Goal: Information Seeking & Learning: Learn about a topic

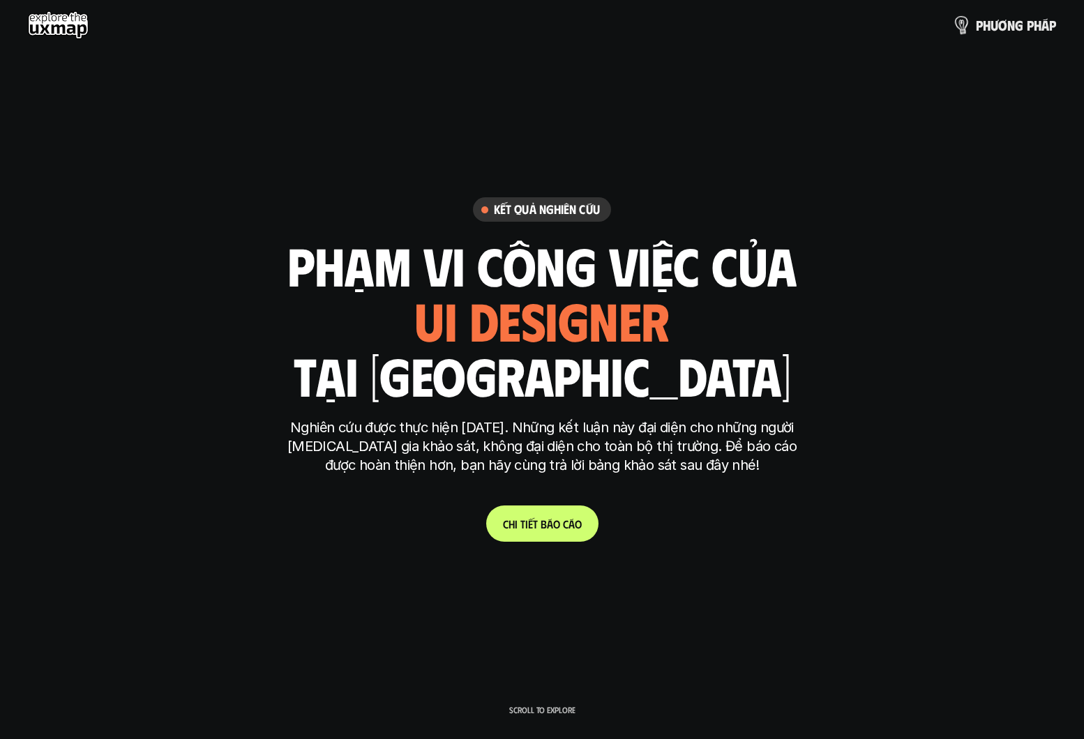
click at [968, 22] on img at bounding box center [961, 25] width 20 height 20
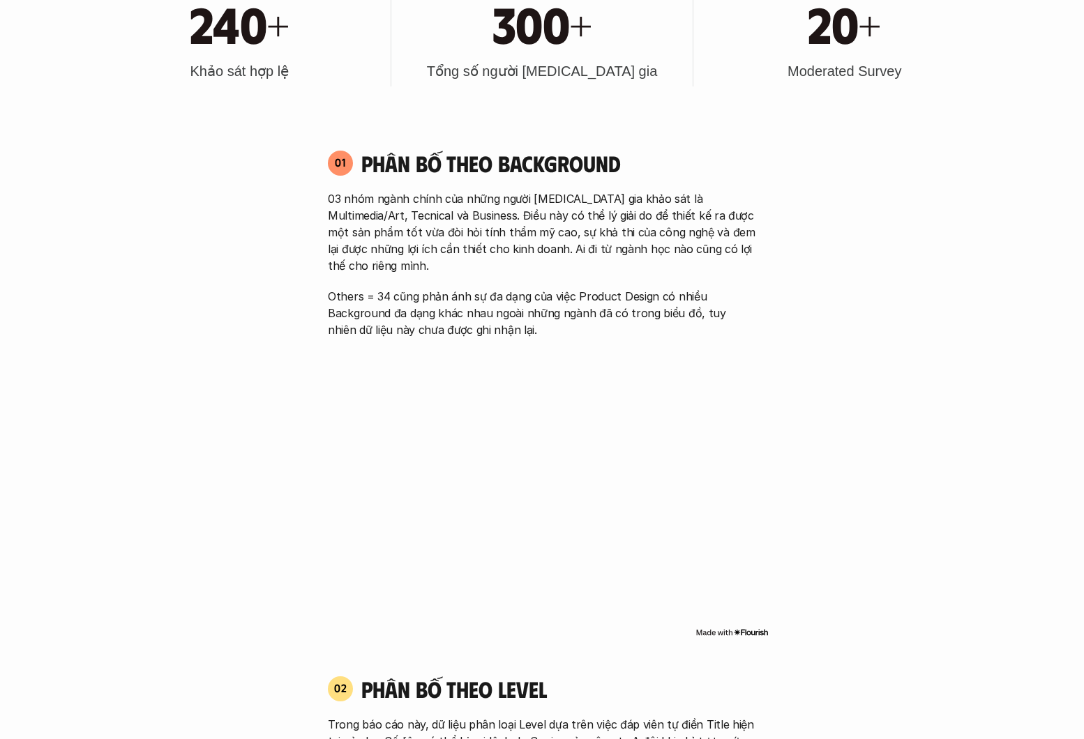
scroll to position [945, 0]
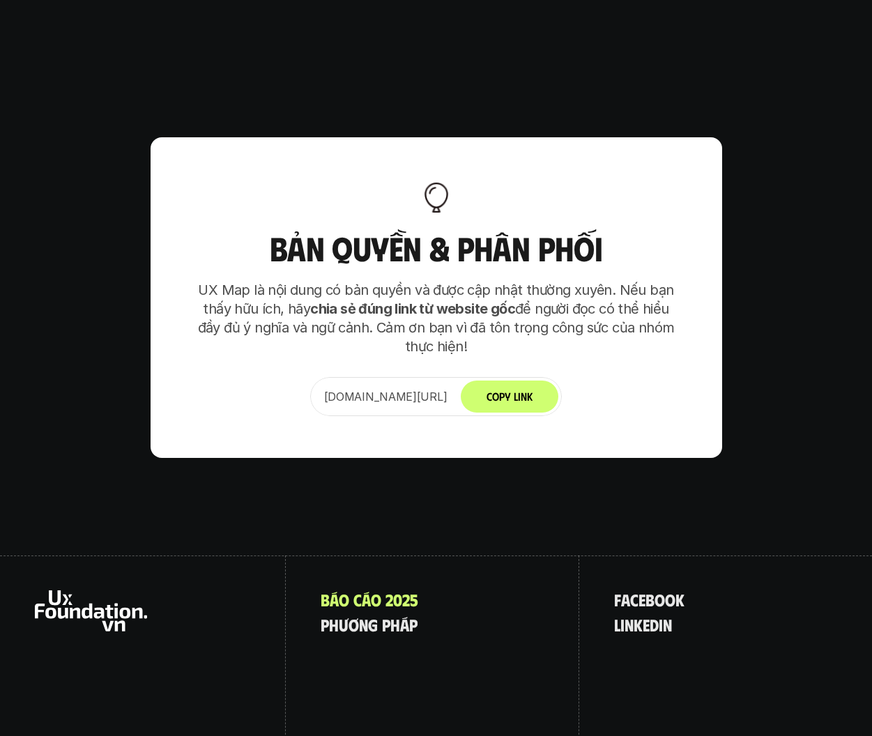
scroll to position [8454, 0]
